Goal: Information Seeking & Learning: Find contact information

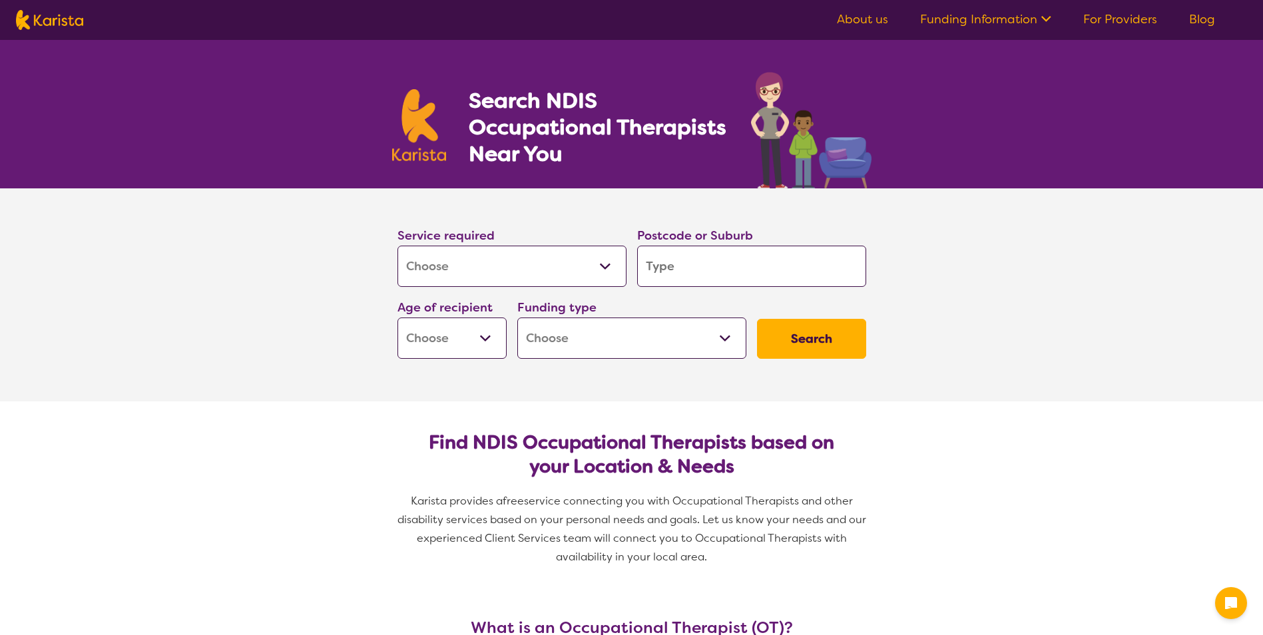
select select "[MEDICAL_DATA]"
click at [755, 252] on input "search" at bounding box center [751, 266] width 229 height 41
type input "3"
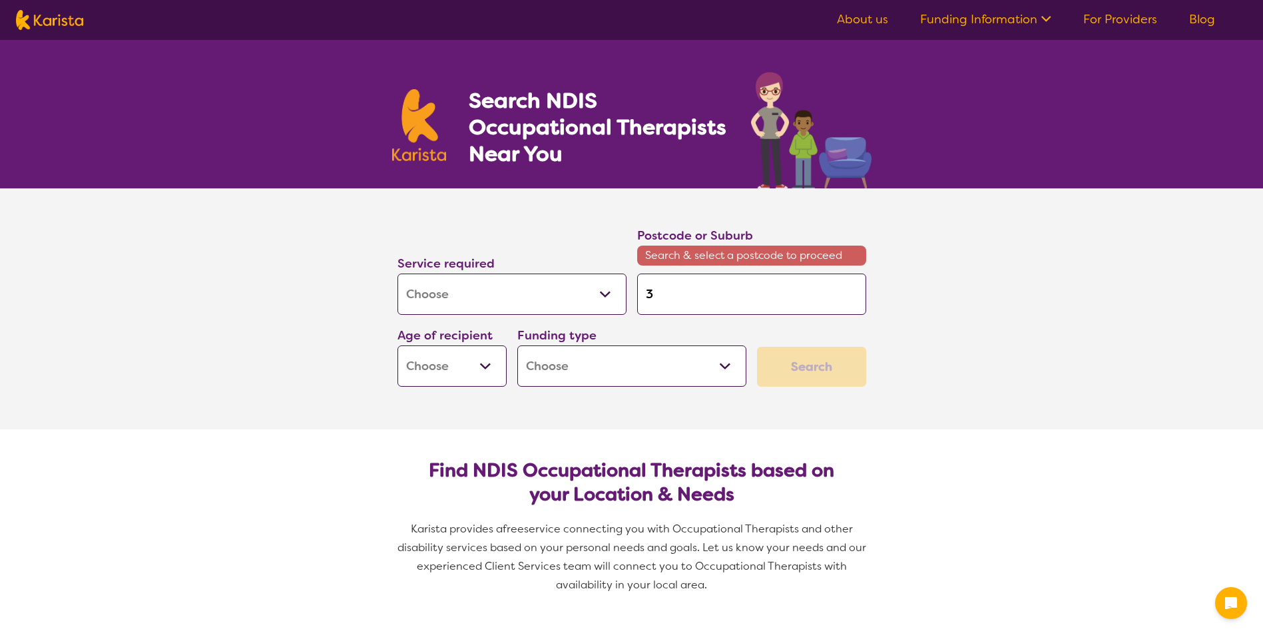
type input "32"
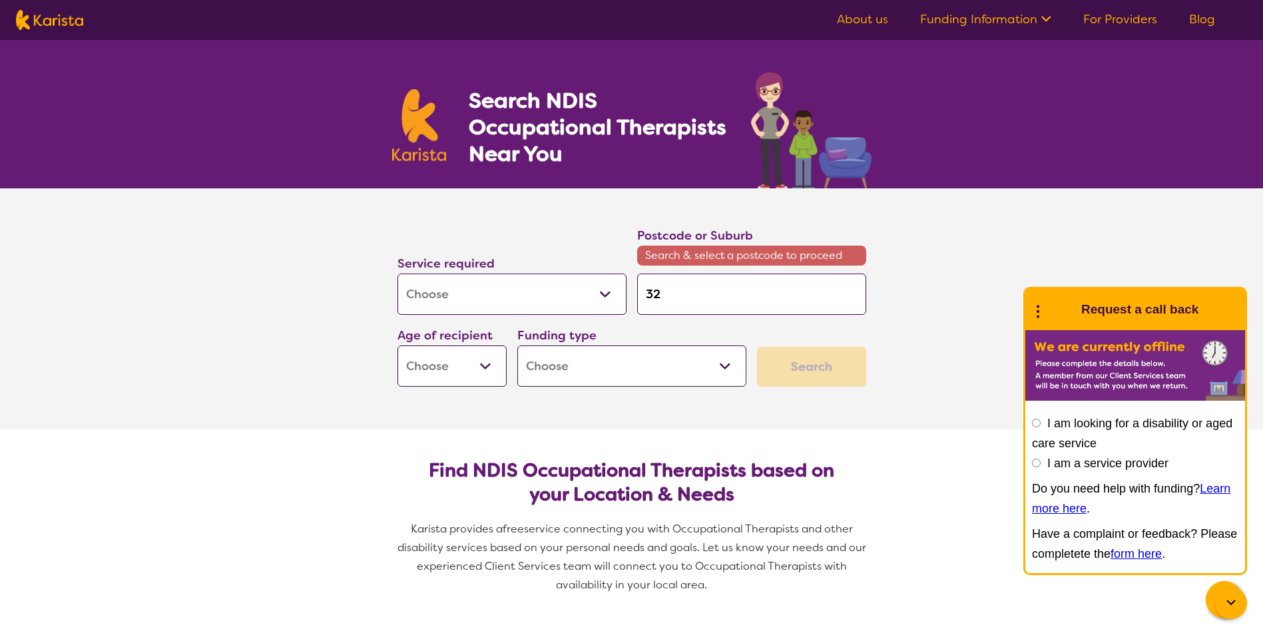
type input "3"
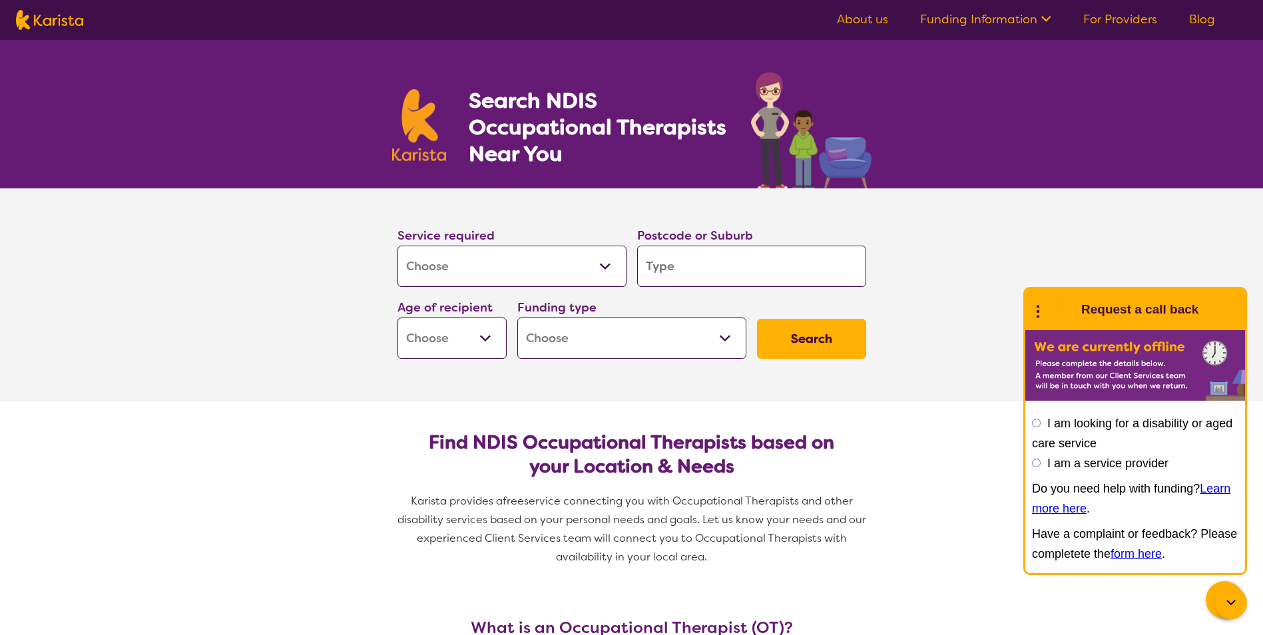
type input "D"
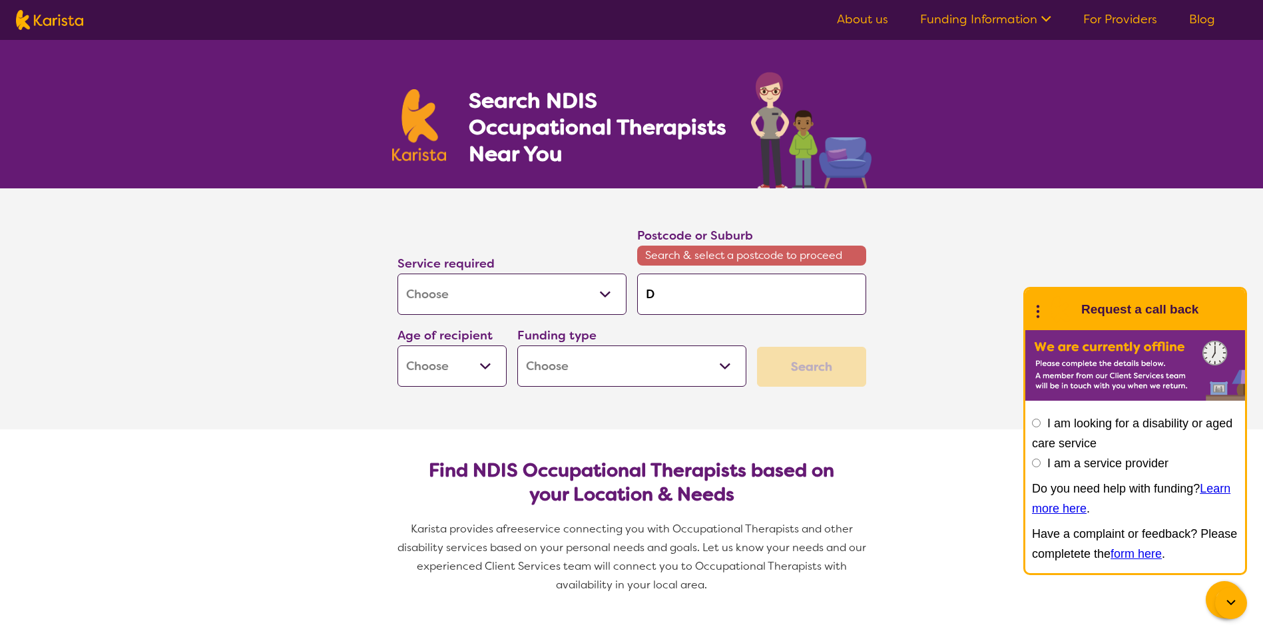
type input "DR"
type input "DRY"
type input "DRYS"
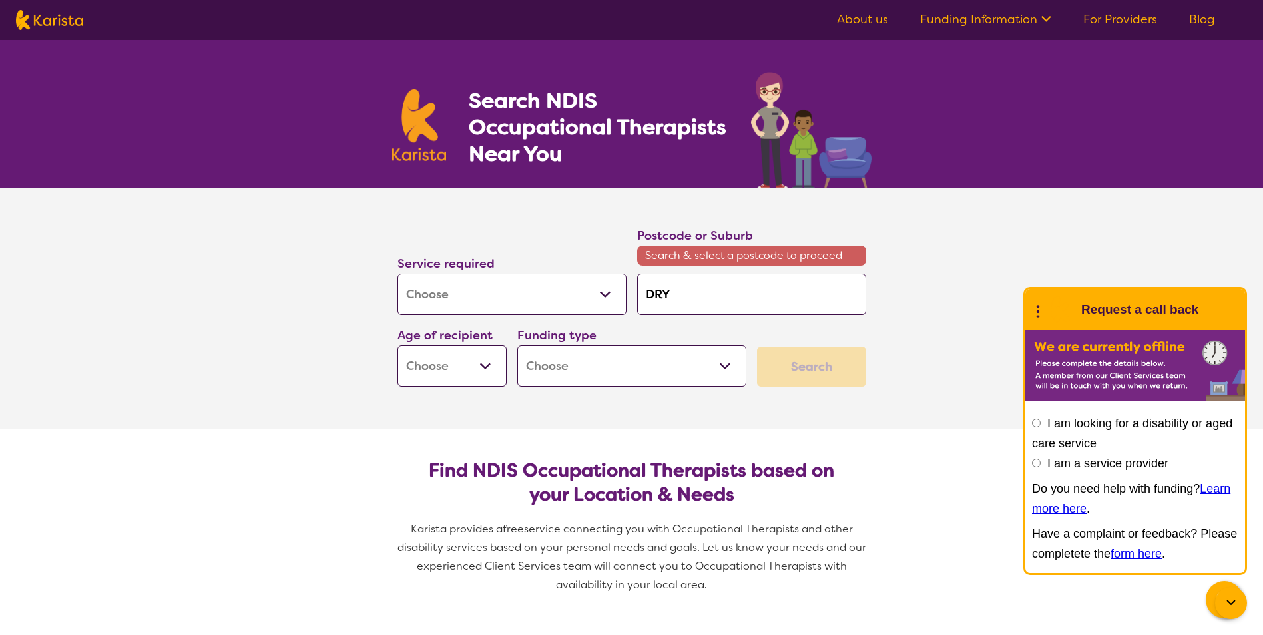
type input "DRYS"
type input "DRYSD"
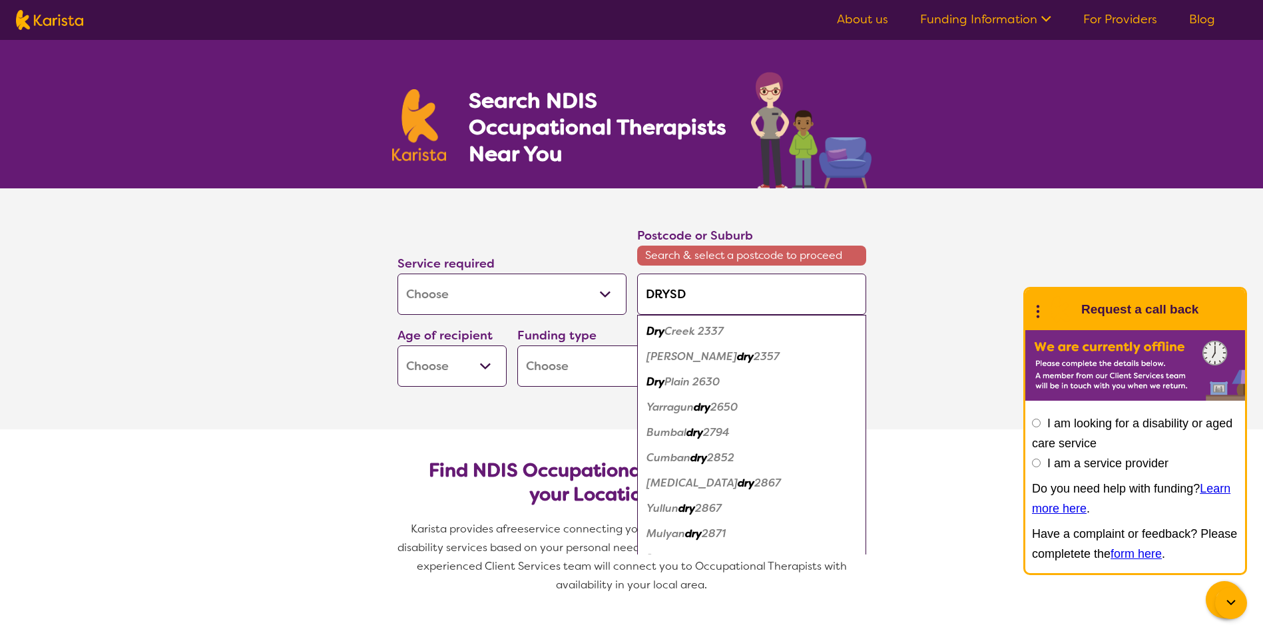
type input "DRYSDA"
type input "DRYSDAL"
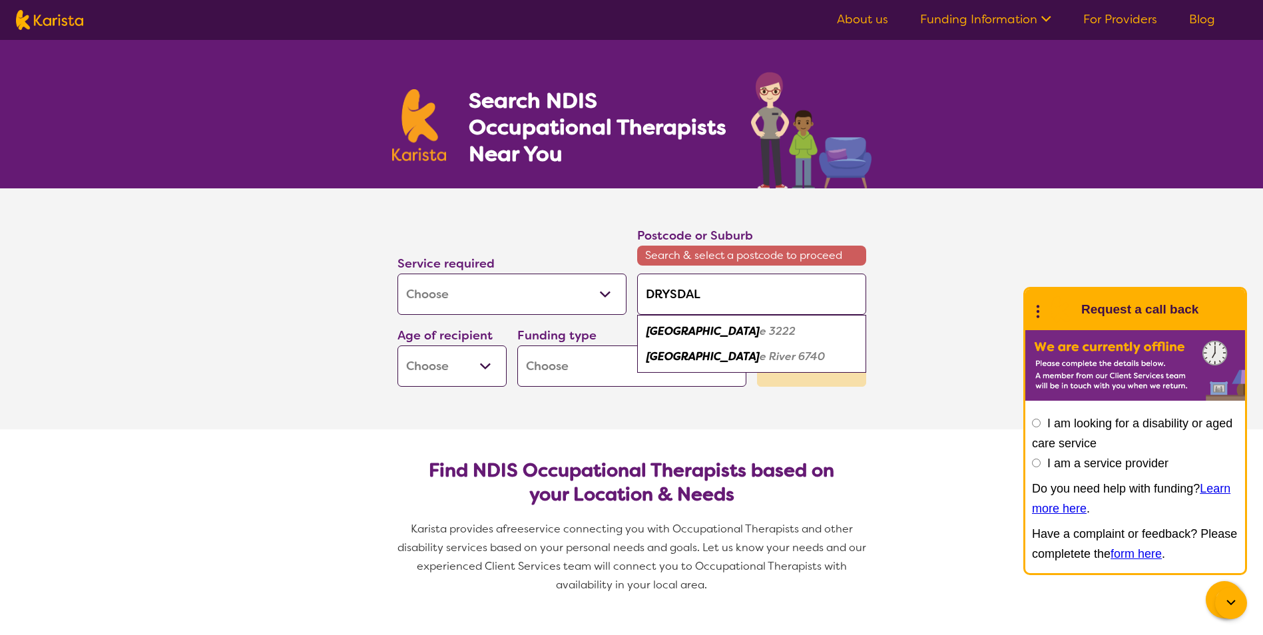
click at [710, 322] on div "Drysdal e 3222" at bounding box center [752, 331] width 216 height 25
type input "3222"
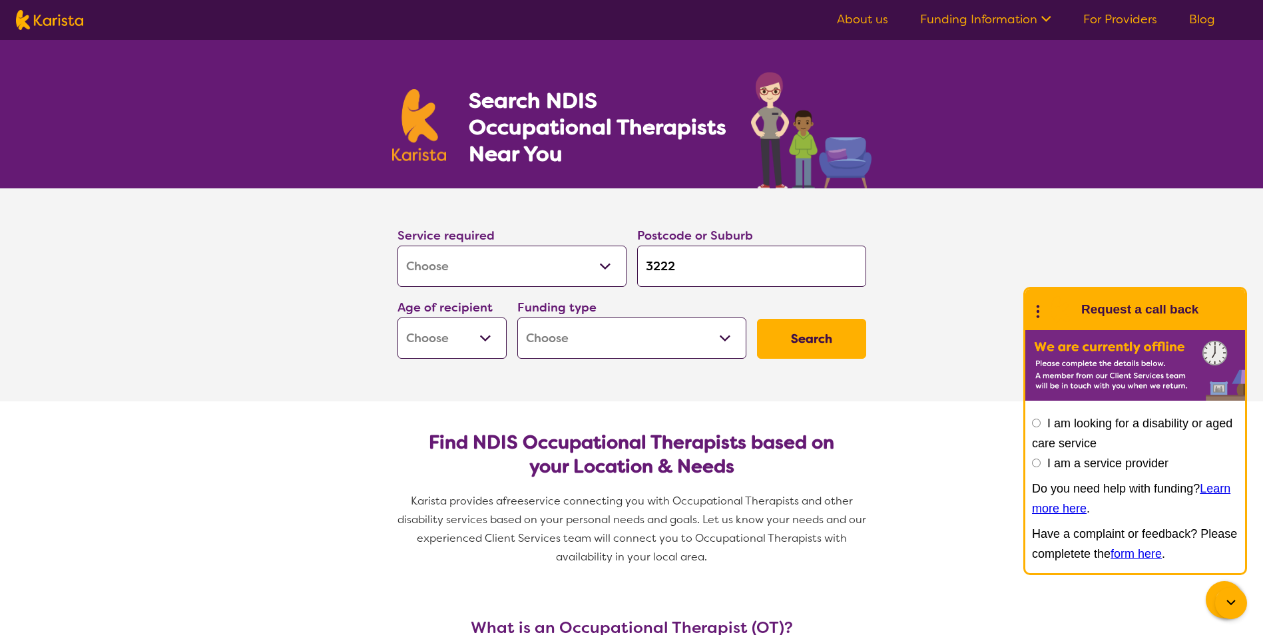
click at [451, 337] on select "Early Childhood - 0 to 9 Child - 10 to 11 Adolescent - 12 to 17 Adult - 18 to 6…" at bounding box center [451, 337] width 109 height 41
select select "AD"
click at [397, 317] on select "Early Childhood - 0 to 9 Child - 10 to 11 Adolescent - 12 to 17 Adult - 18 to 6…" at bounding box center [451, 337] width 109 height 41
select select "AD"
click at [581, 338] on select "Home Care Package (HCP) National Disability Insurance Scheme (NDIS) I don't know" at bounding box center [631, 337] width 229 height 41
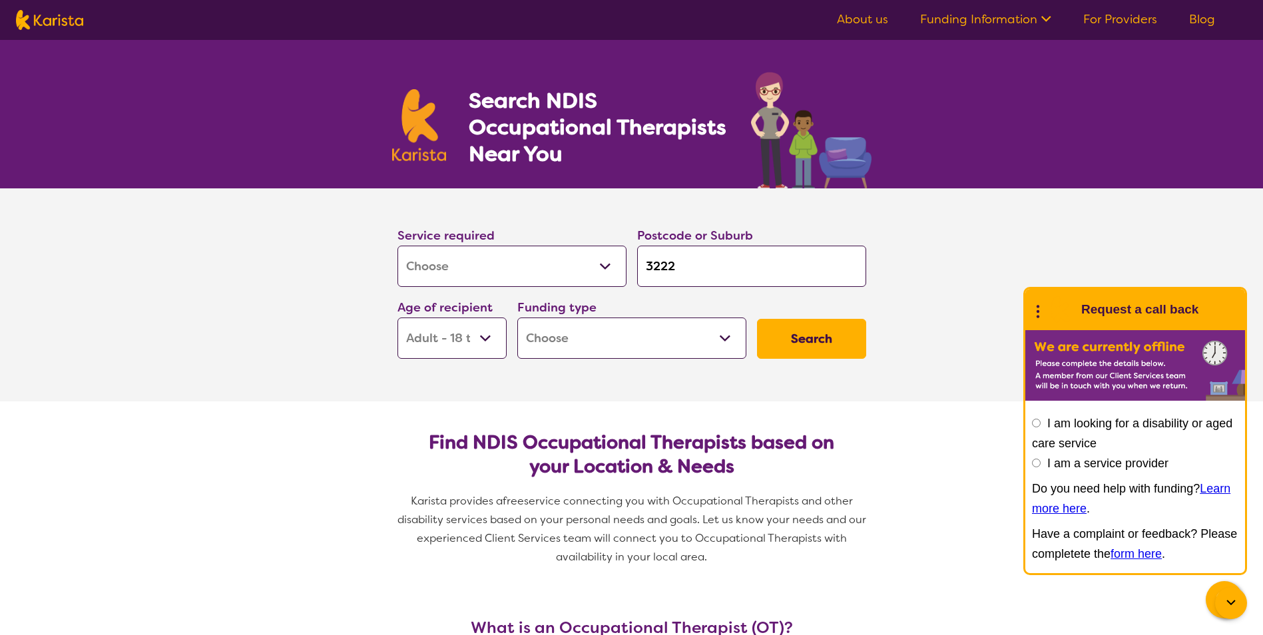
select select "NDIS"
click at [517, 317] on select "Home Care Package (HCP) National Disability Insurance Scheme (NDIS) I don't know" at bounding box center [631, 337] width 229 height 41
select select "NDIS"
click at [797, 353] on button "Search" at bounding box center [811, 339] width 109 height 40
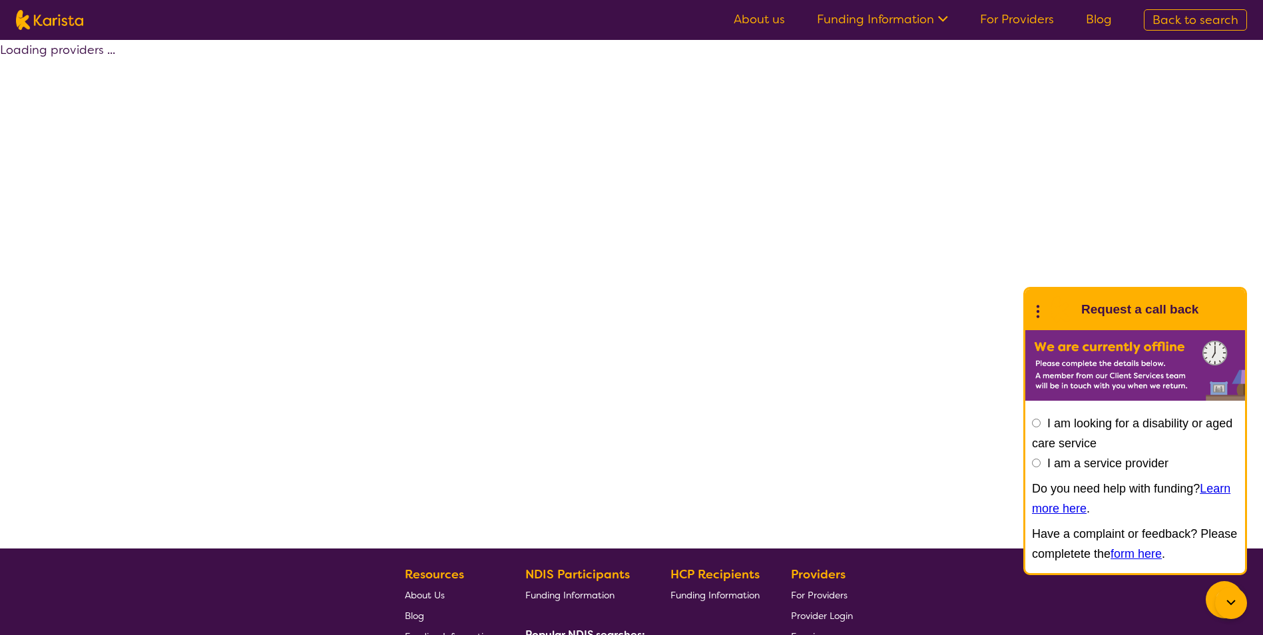
select select "by_score"
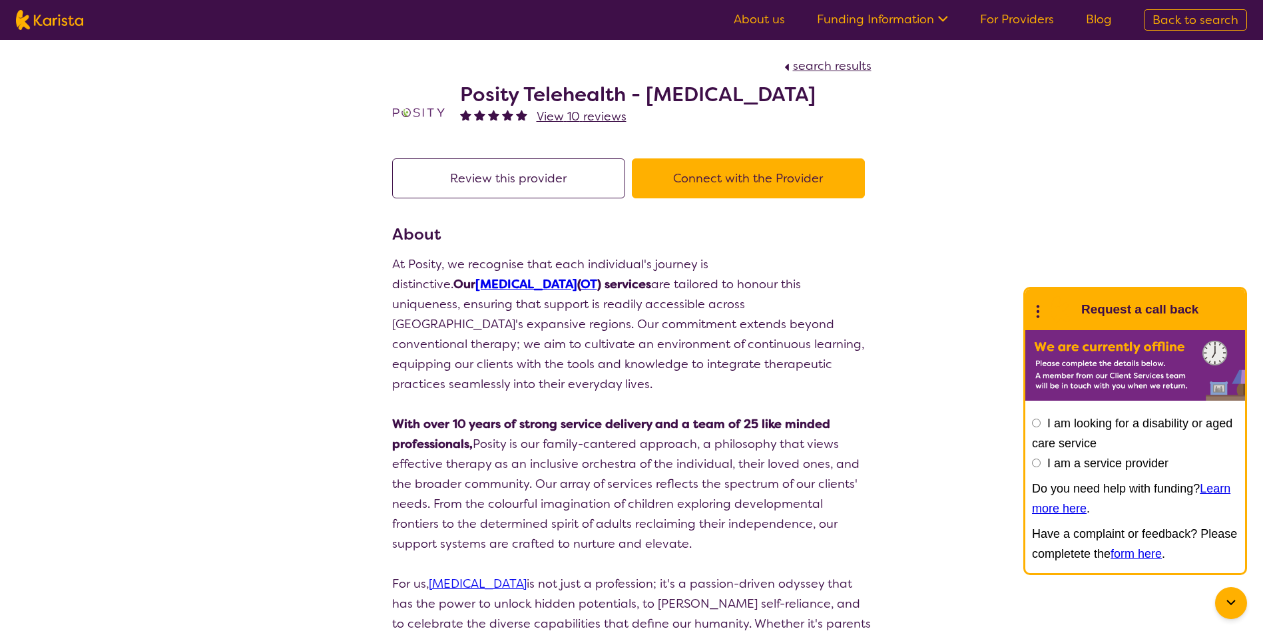
drag, startPoint x: 866, startPoint y: 97, endPoint x: 453, endPoint y: 95, distance: 412.7
click at [453, 95] on div "Posity Telehealth - Occupational Therapy View 10 reviews" at bounding box center [631, 109] width 479 height 67
copy h2 "Posity Telehealth - Occupational Therapy"
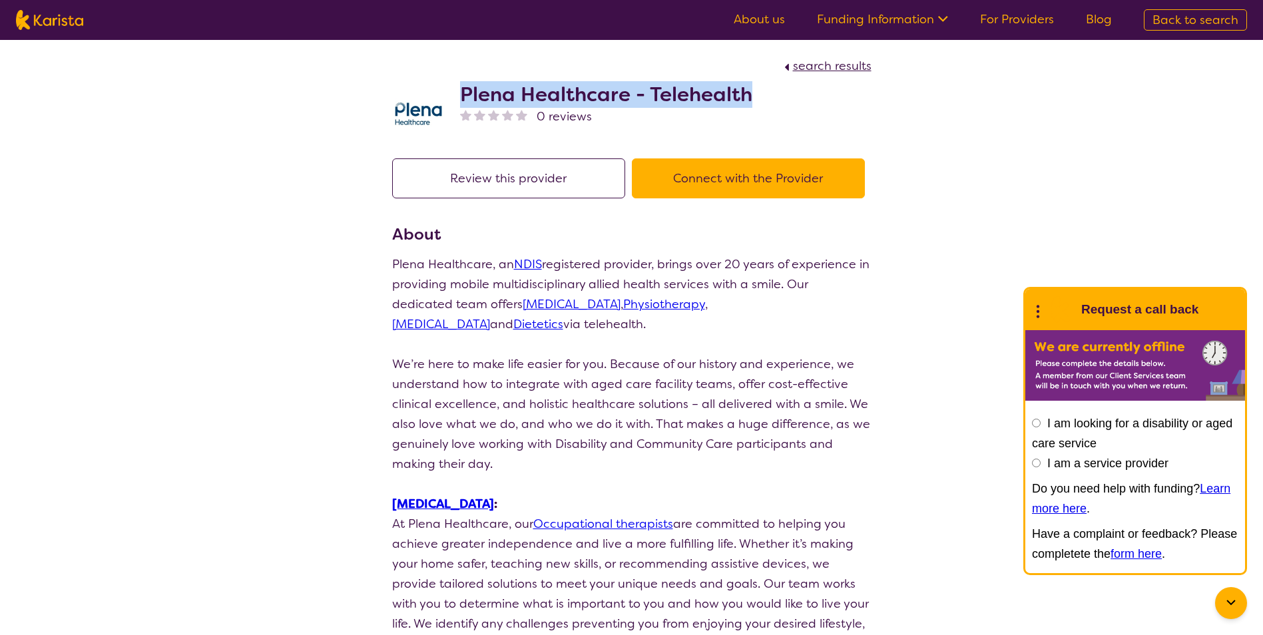
drag, startPoint x: 765, startPoint y: 95, endPoint x: 453, endPoint y: 95, distance: 312.2
click at [453, 95] on div "Plena Healthcare - Telehealth 0 reviews" at bounding box center [631, 109] width 479 height 67
copy h2 "Plena Healthcare - Telehealth"
